Goal: Navigation & Orientation: Find specific page/section

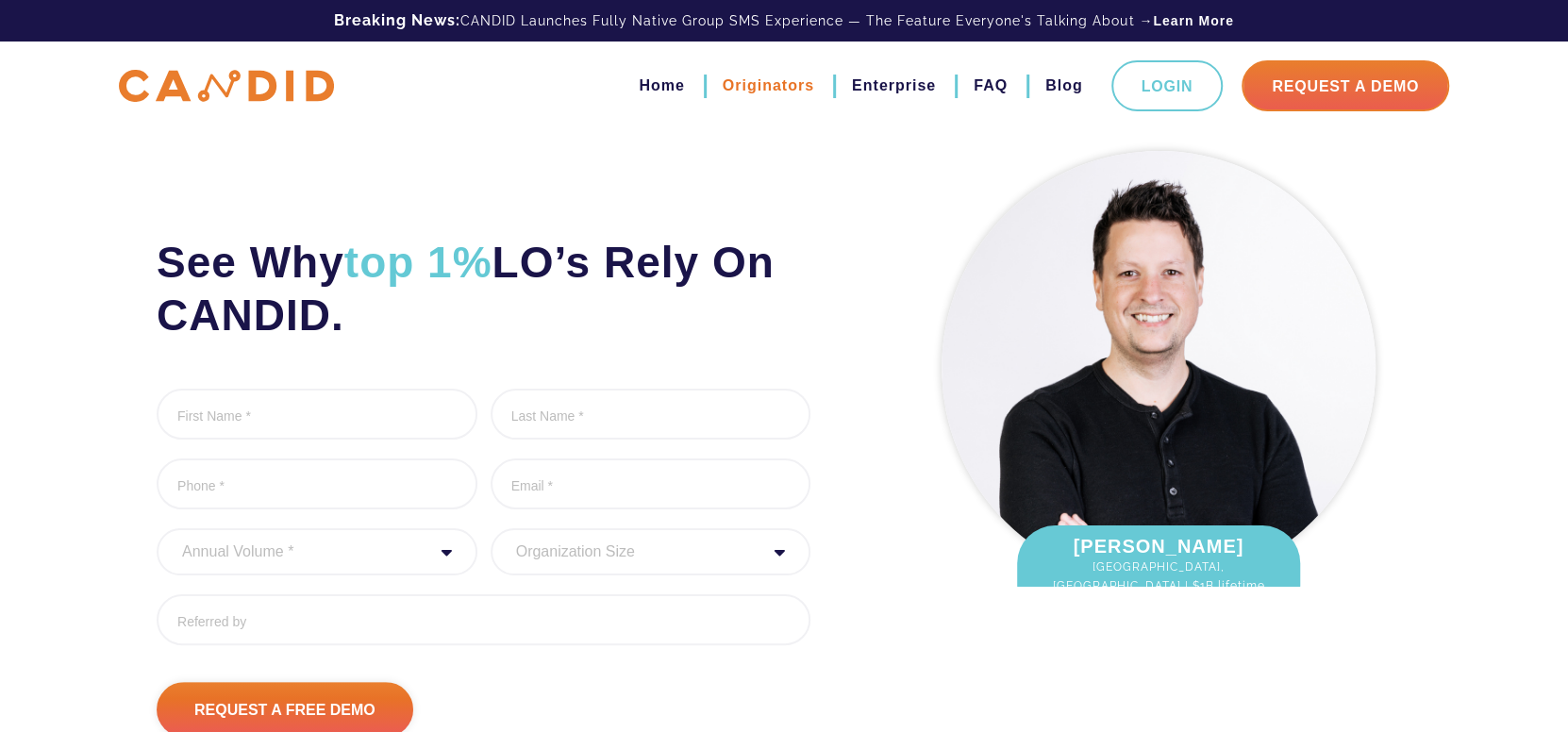
click at [776, 89] on link "Originators" at bounding box center [769, 86] width 91 height 32
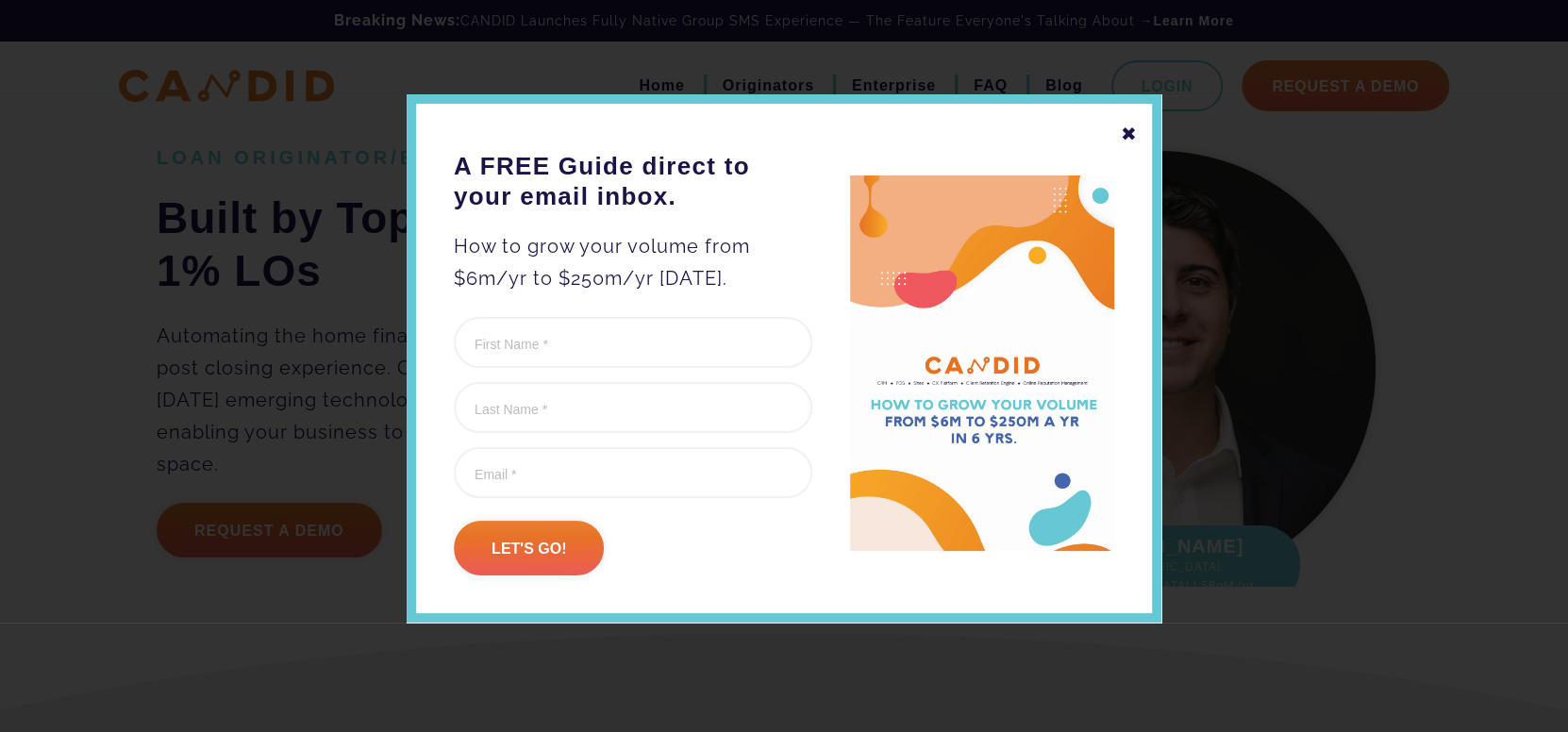
click at [1119, 133] on div "✖ A FREE Guide direct to your email inbox. How to grow your volume from $6m/yr …" at bounding box center [783, 358] width 755 height 528
click at [1119, 136] on div "✖ A FREE Guide direct to your email inbox. How to grow your volume from $6m/yr …" at bounding box center [783, 358] width 755 height 528
click at [1125, 133] on div "✖" at bounding box center [1129, 134] width 17 height 32
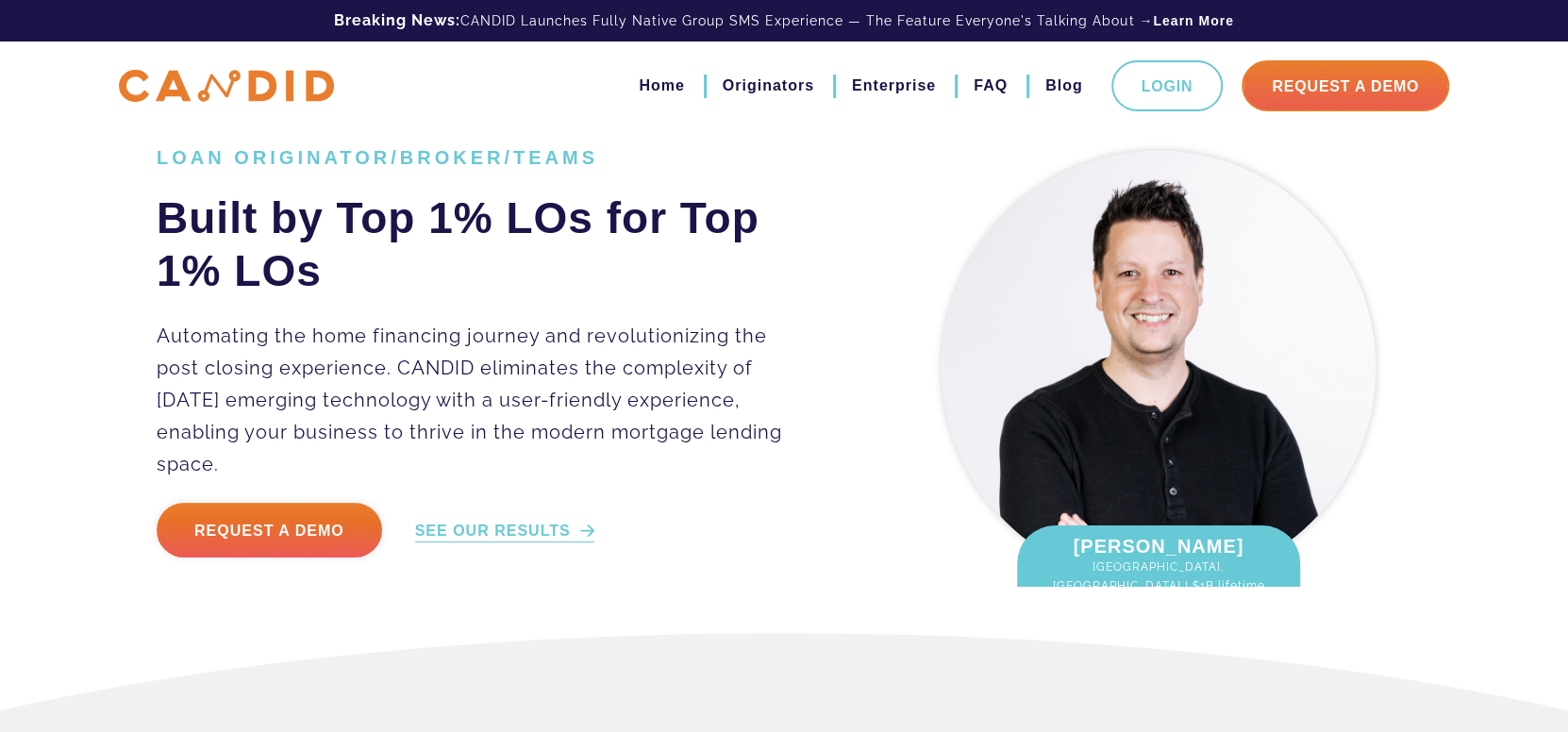
click at [492, 521] on link "SEE OUR RESULTS" at bounding box center [504, 531] width 179 height 22
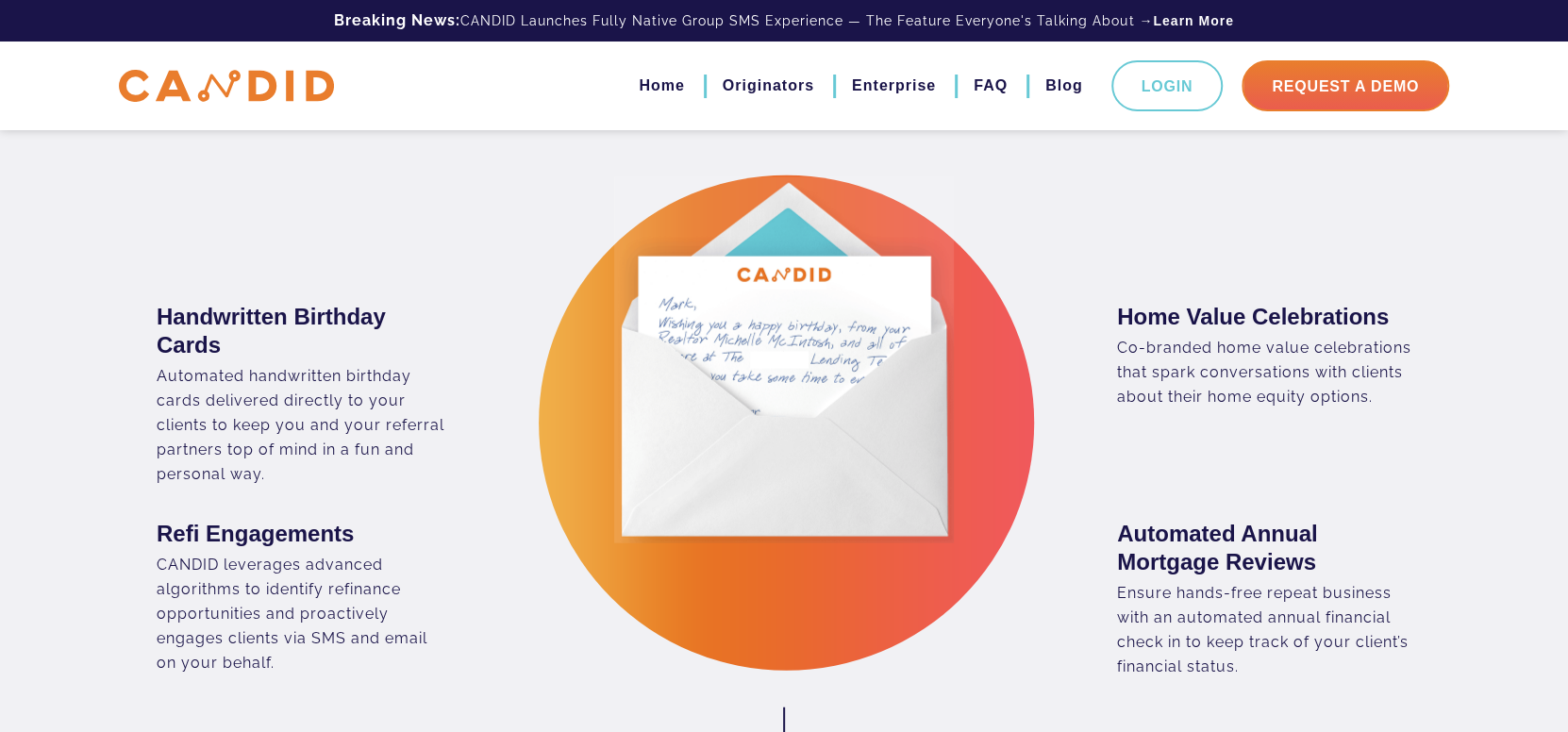
scroll to position [46, 0]
